Goal: Task Accomplishment & Management: Complete application form

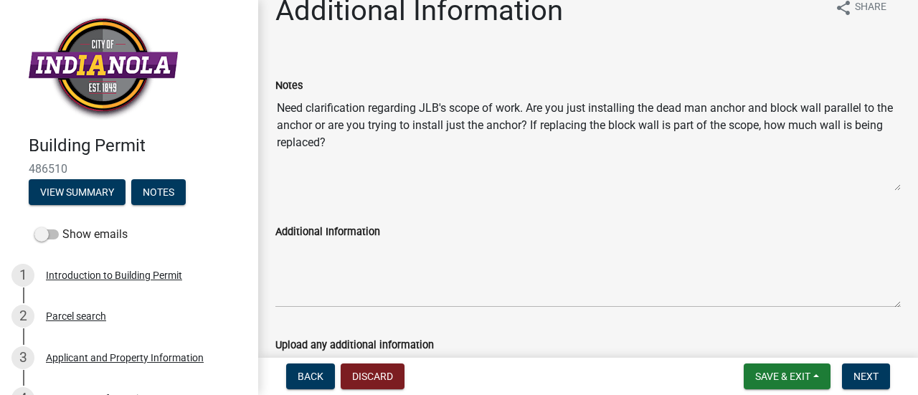
scroll to position [47, 0]
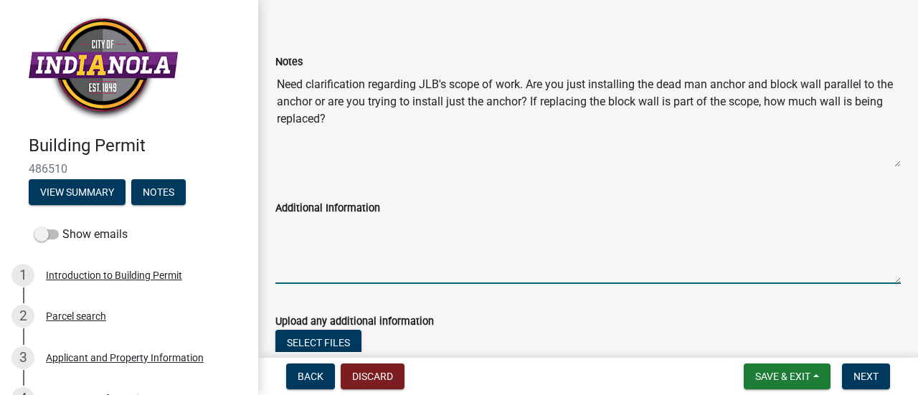
click at [301, 261] on textarea "Additional Information" at bounding box center [589, 250] width 626 height 67
click at [281, 222] on textarea "Additional Information" at bounding box center [589, 250] width 626 height 67
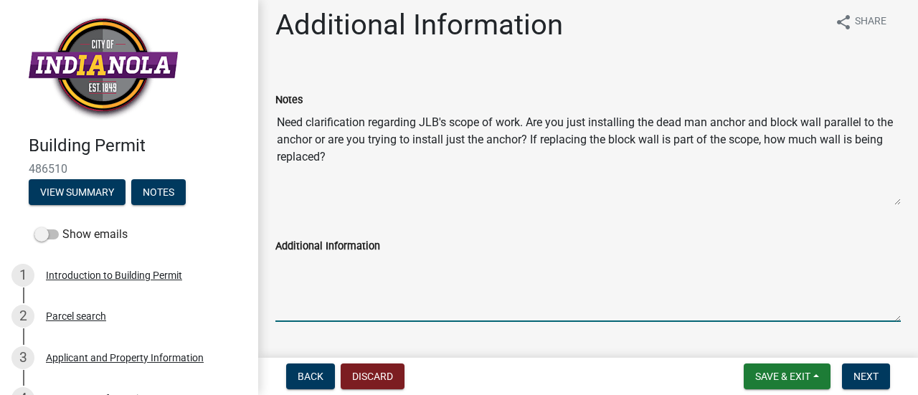
scroll to position [0, 0]
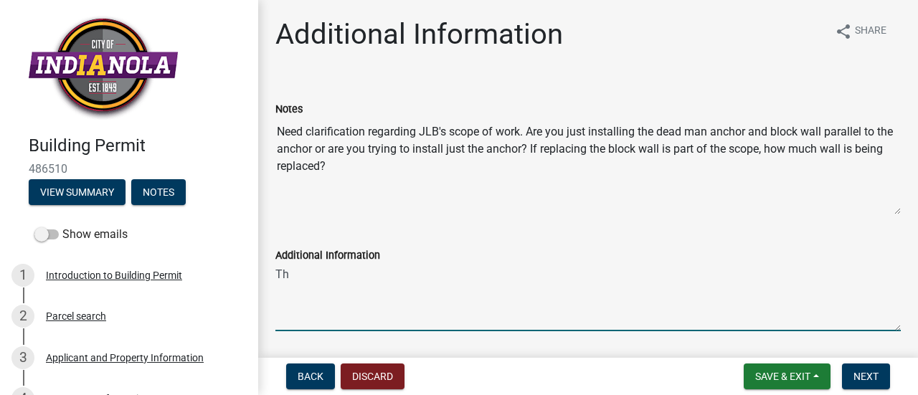
type textarea "T"
drag, startPoint x: 277, startPoint y: 273, endPoint x: 278, endPoint y: 266, distance: 7.2
click at [277, 273] on textarea "We are replacing 25ft of the block wall." at bounding box center [589, 297] width 626 height 67
click at [668, 275] on textarea "The block wall is on a separate wall. We are replacing 25ft of the block wall." at bounding box center [589, 297] width 626 height 67
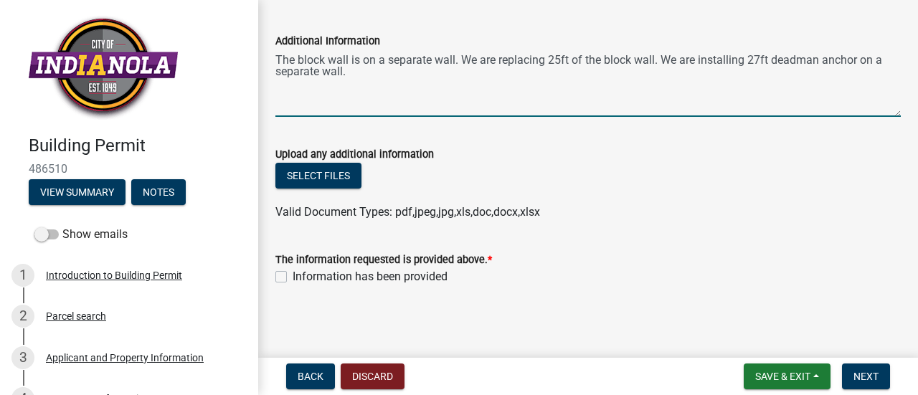
scroll to position [216, 0]
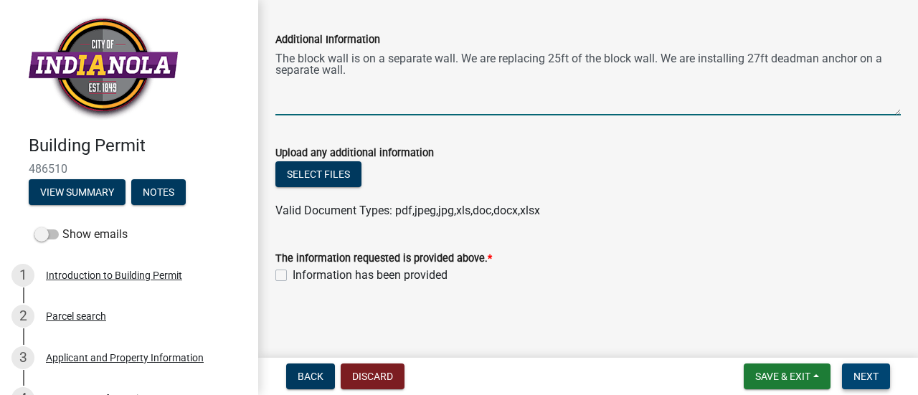
type textarea "The block wall is on a separate wall. We are replacing 25ft of the block wall. …"
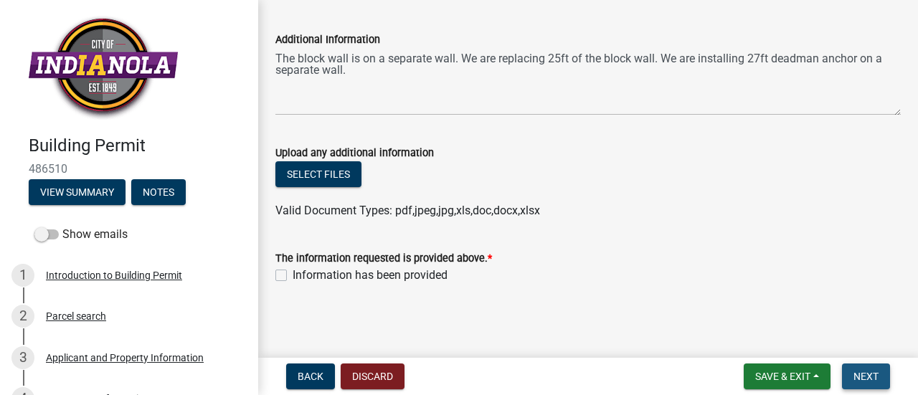
click at [851, 367] on button "Next" at bounding box center [866, 377] width 48 height 26
click at [293, 273] on label "Information has been provided" at bounding box center [370, 275] width 155 height 17
click at [293, 273] on input "Information has been provided" at bounding box center [297, 271] width 9 height 9
checkbox input "true"
click at [869, 375] on span "Next" at bounding box center [866, 376] width 25 height 11
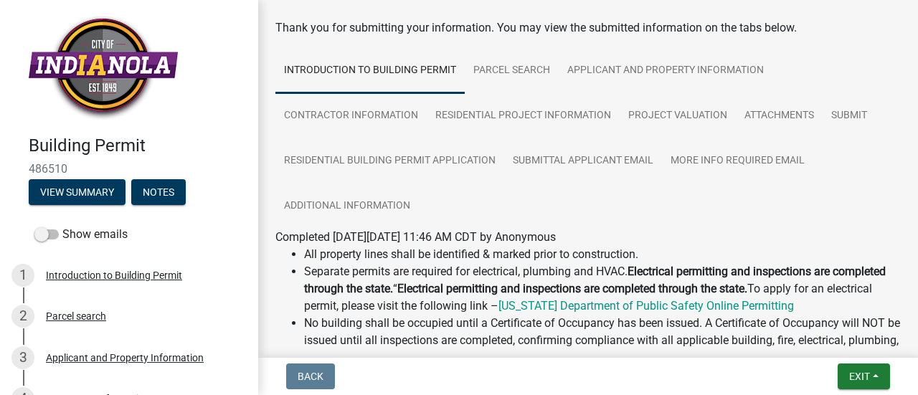
scroll to position [0, 0]
